Goal: Information Seeking & Learning: Check status

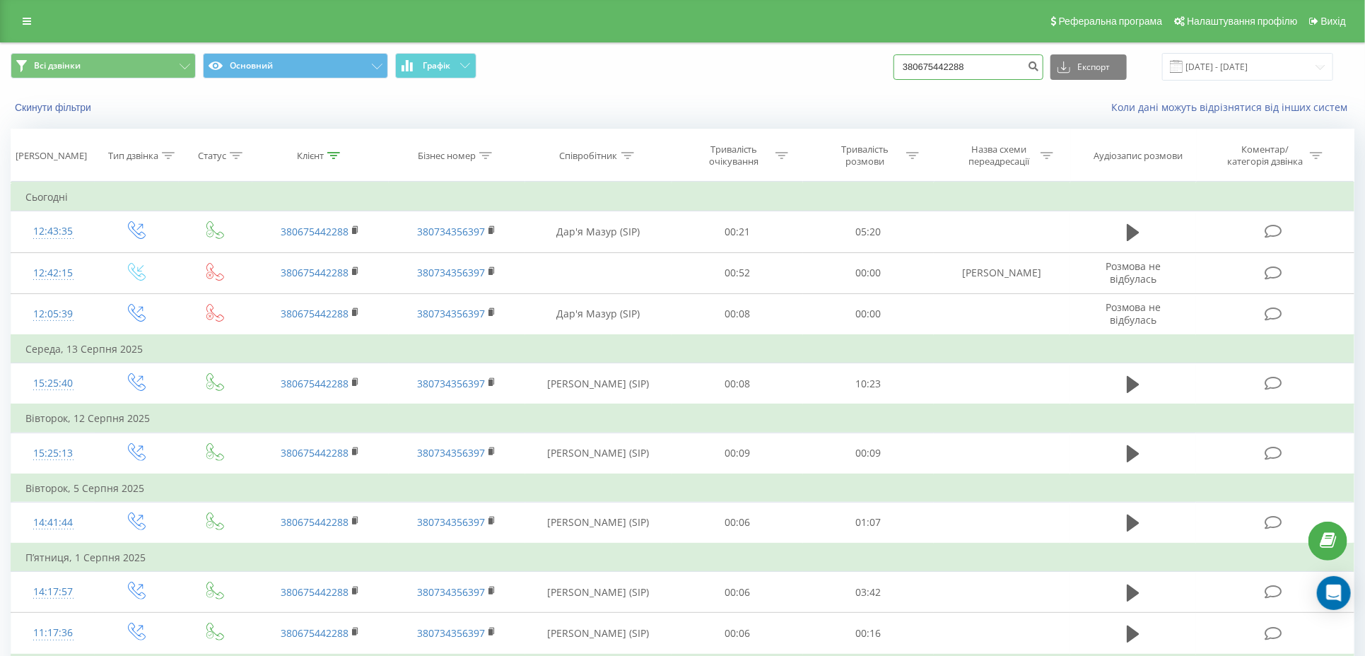
click at [927, 67] on input "380675442288" at bounding box center [968, 66] width 150 height 25
click at [928, 67] on input "380675442288" at bounding box center [968, 66] width 150 height 25
paste input "500604472"
type input "380500604472"
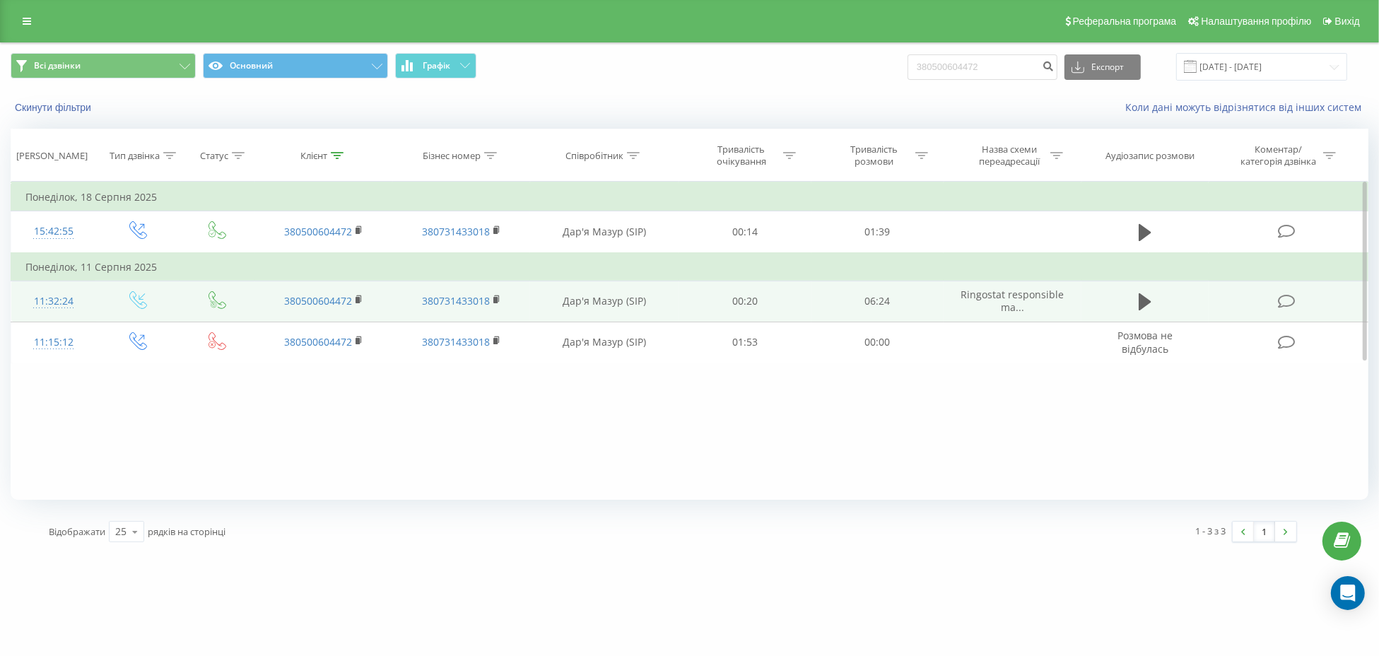
click at [1156, 307] on td at bounding box center [1144, 301] width 127 height 41
click at [1143, 300] on icon at bounding box center [1145, 301] width 13 height 17
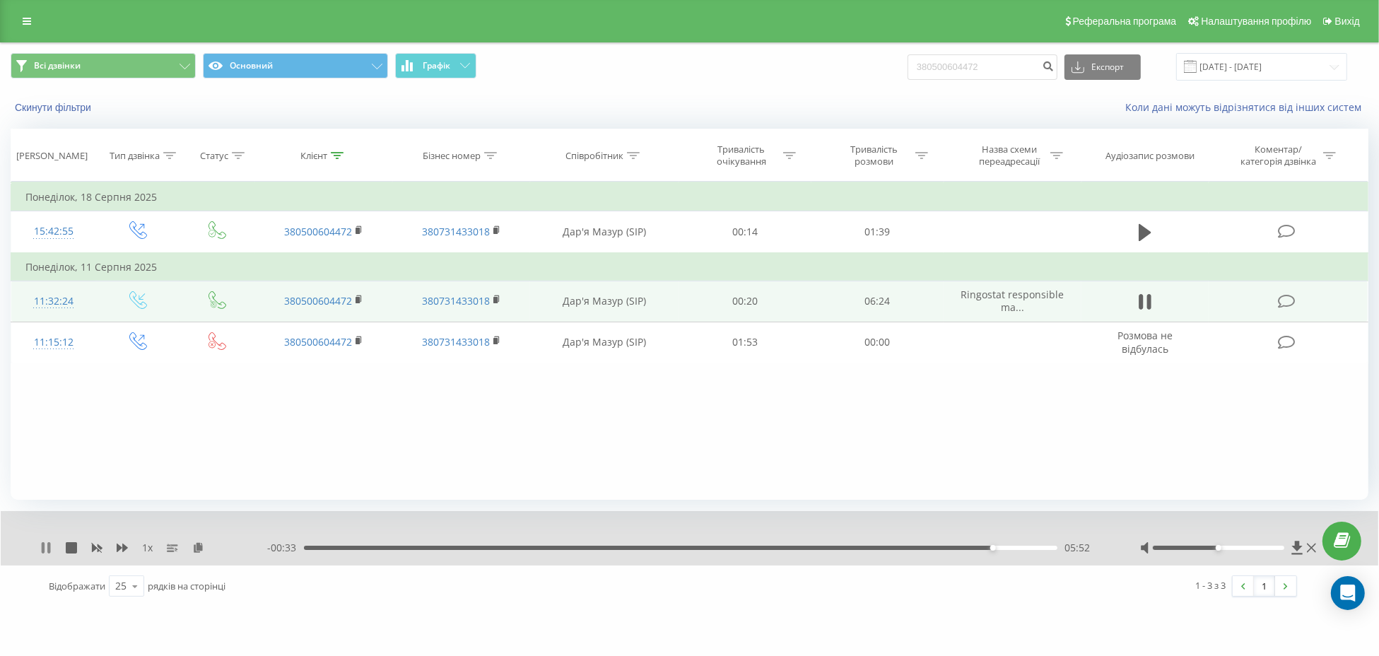
click at [49, 550] on icon at bounding box center [48, 547] width 3 height 11
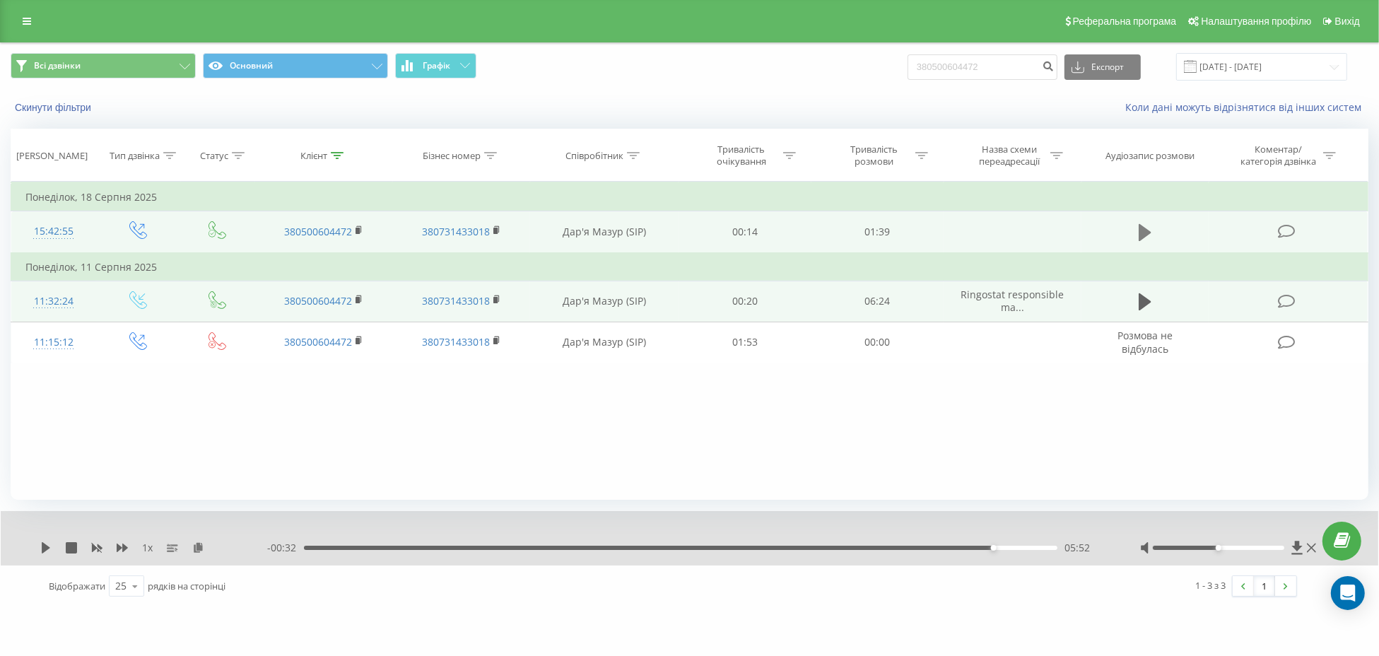
click at [1136, 232] on button at bounding box center [1144, 232] width 21 height 21
click at [951, 66] on input "380500604472" at bounding box center [982, 66] width 150 height 25
paste input "975246660"
type input "380975246660"
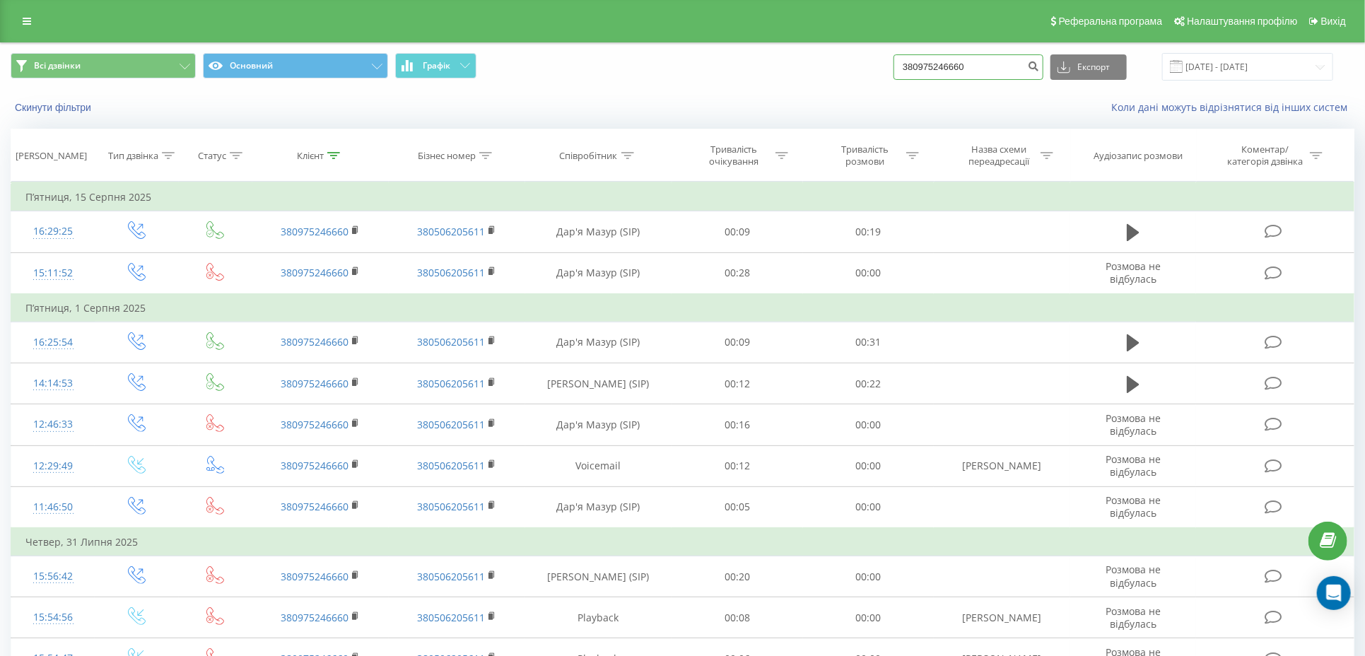
click at [948, 65] on input "380975246660" at bounding box center [968, 66] width 150 height 25
paste input "62318226"
type input "380962318226"
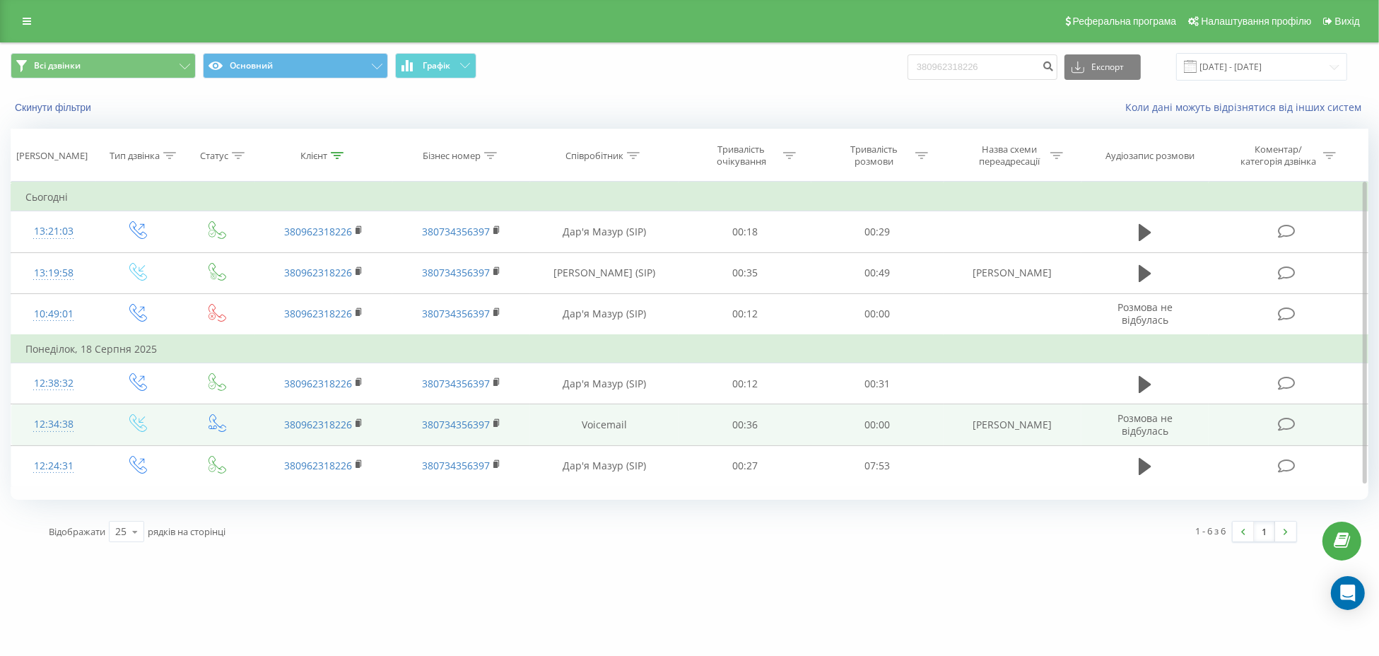
click at [816, 439] on td "00:00" at bounding box center [877, 424] width 132 height 41
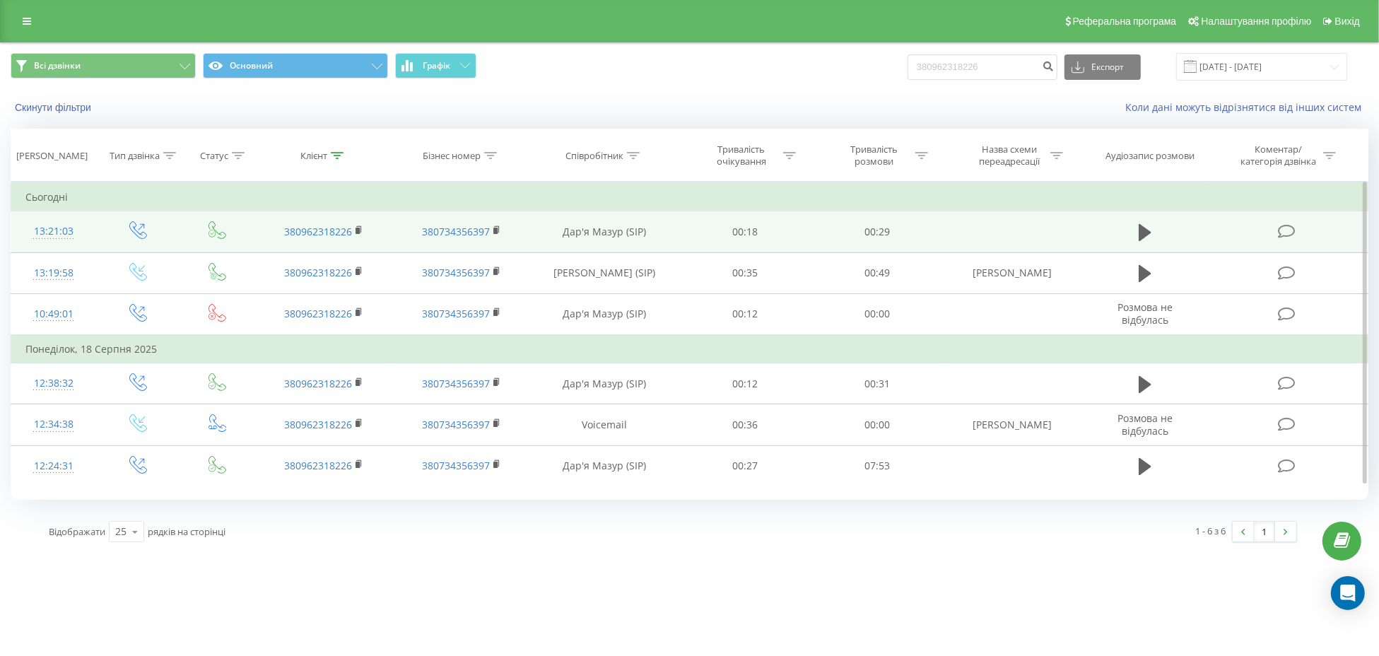
click at [1140, 247] on td at bounding box center [1144, 231] width 127 height 41
click at [1140, 231] on icon at bounding box center [1145, 232] width 13 height 17
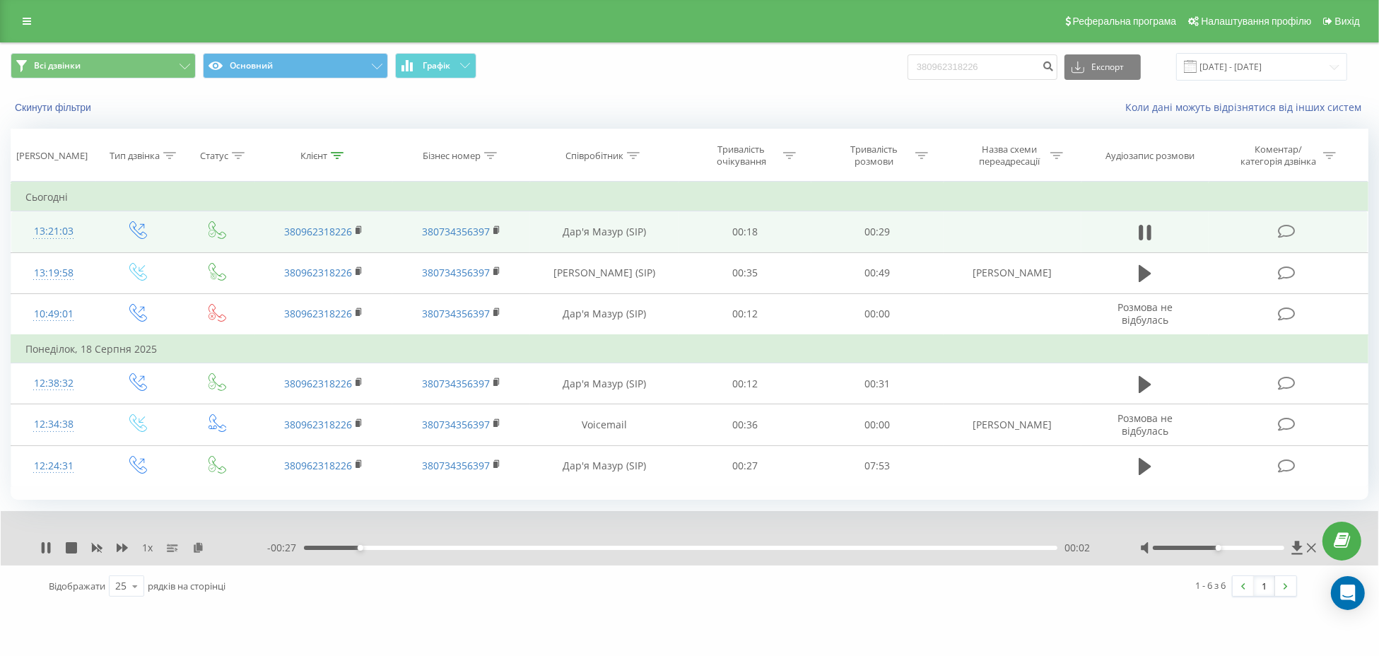
click at [35, 547] on div "1 x - 00:27 00:02 00:02" at bounding box center [689, 538] width 1377 height 54
click at [44, 544] on icon at bounding box center [43, 547] width 3 height 11
click at [45, 551] on icon at bounding box center [45, 547] width 11 height 11
